Goal: Task Accomplishment & Management: Use online tool/utility

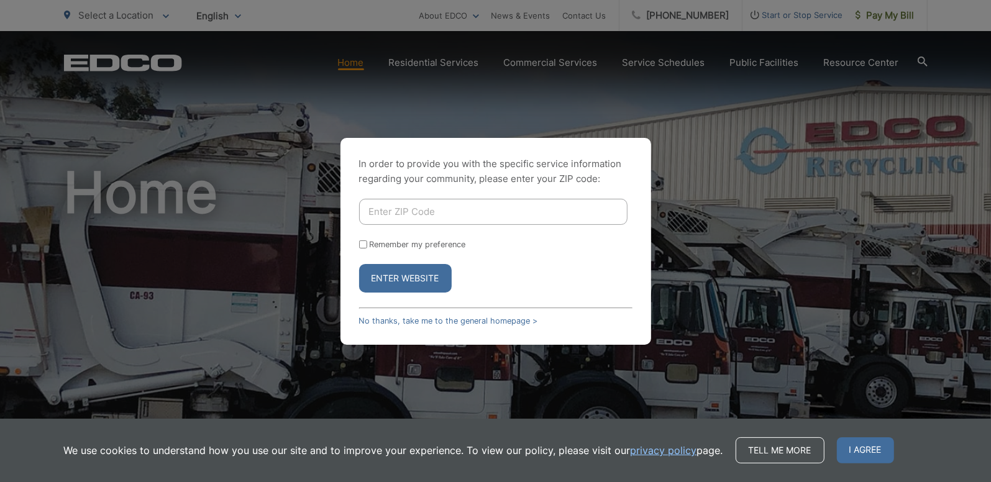
click at [494, 215] on input "Enter ZIP Code" at bounding box center [493, 212] width 268 height 26
type input "92029"
click at [381, 280] on button "Enter Website" at bounding box center [405, 278] width 93 height 29
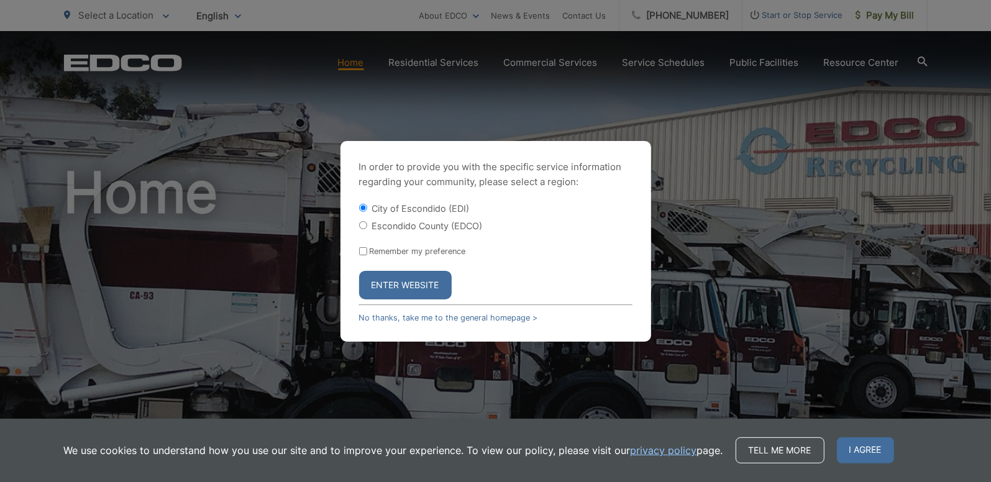
click at [390, 228] on label "Escondido County (EDCO)" at bounding box center [427, 226] width 111 height 11
click at [367, 228] on input "Escondido County (EDCO)" at bounding box center [363, 225] width 8 height 8
radio input "true"
click at [386, 290] on button "Enter Website" at bounding box center [405, 285] width 93 height 29
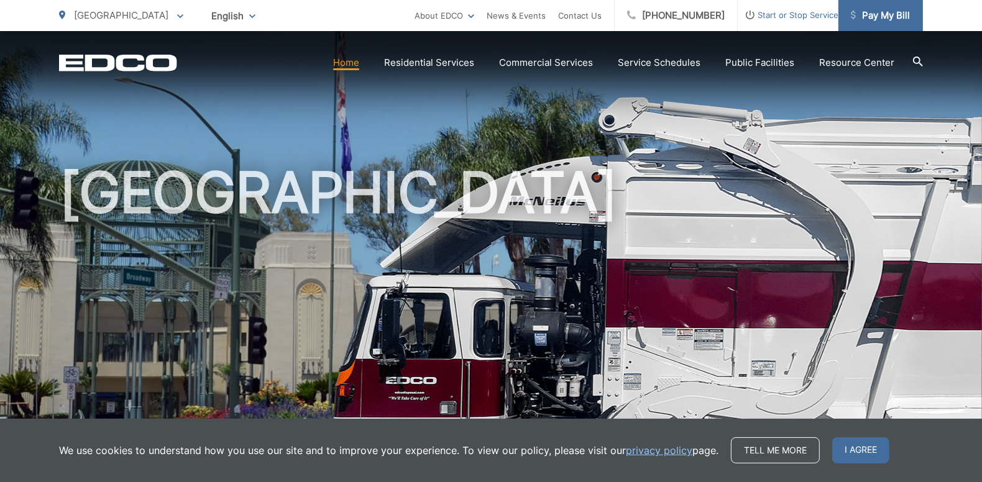
click at [877, 15] on span "Pay My Bill" at bounding box center [879, 15] width 59 height 15
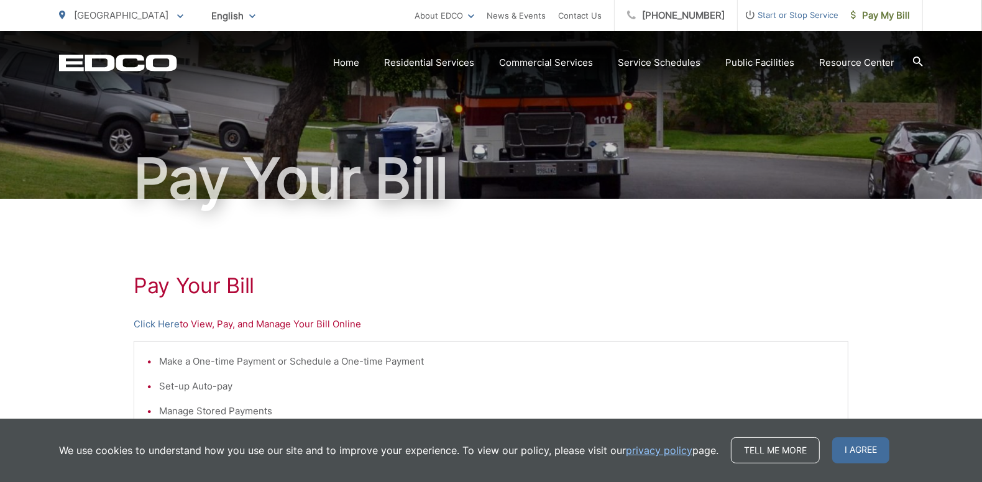
scroll to position [124, 0]
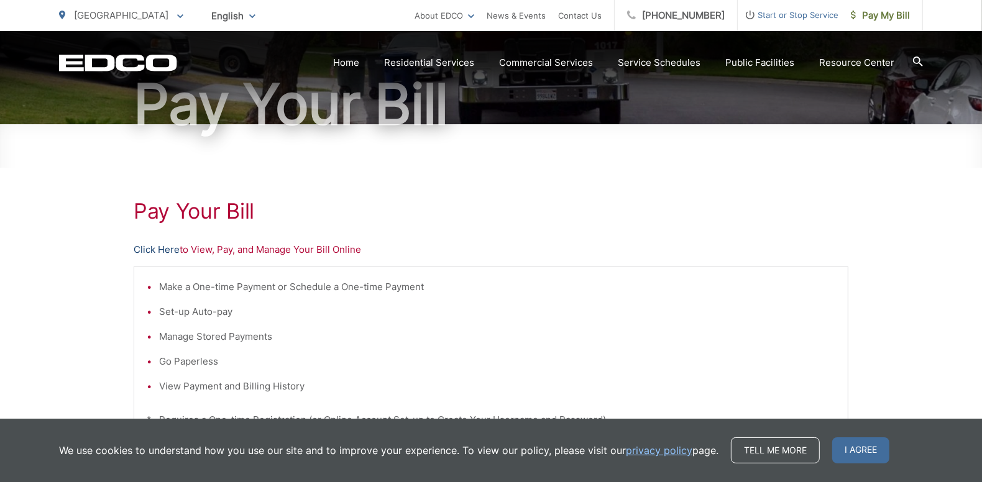
click at [155, 249] on link "Click Here" at bounding box center [157, 249] width 46 height 15
